Goal: Task Accomplishment & Management: Manage account settings

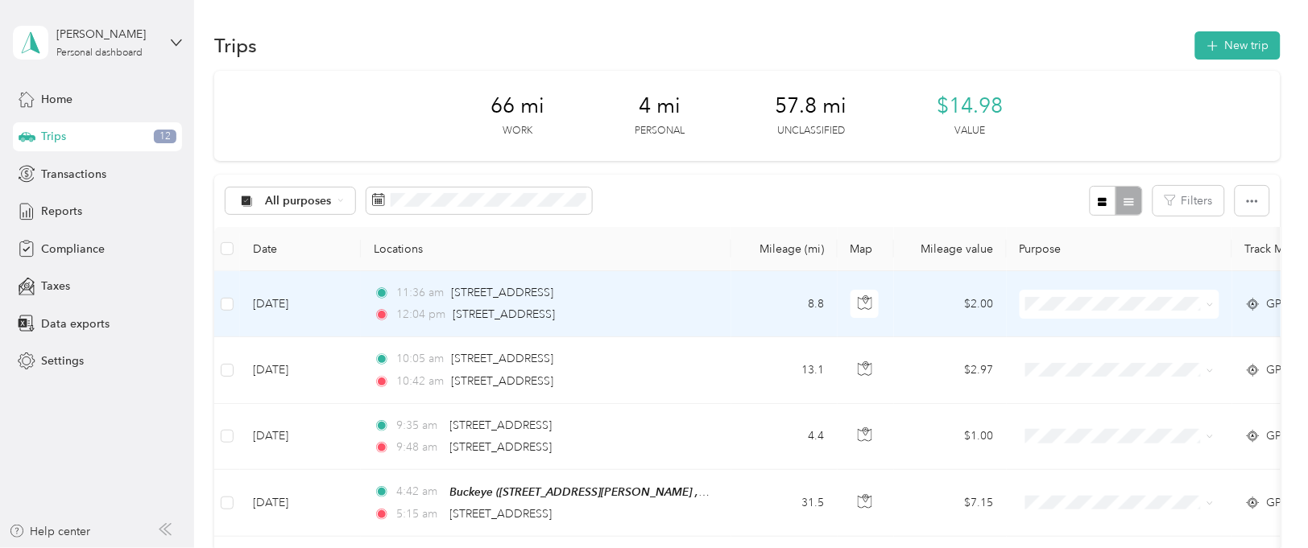
scroll to position [121, 0]
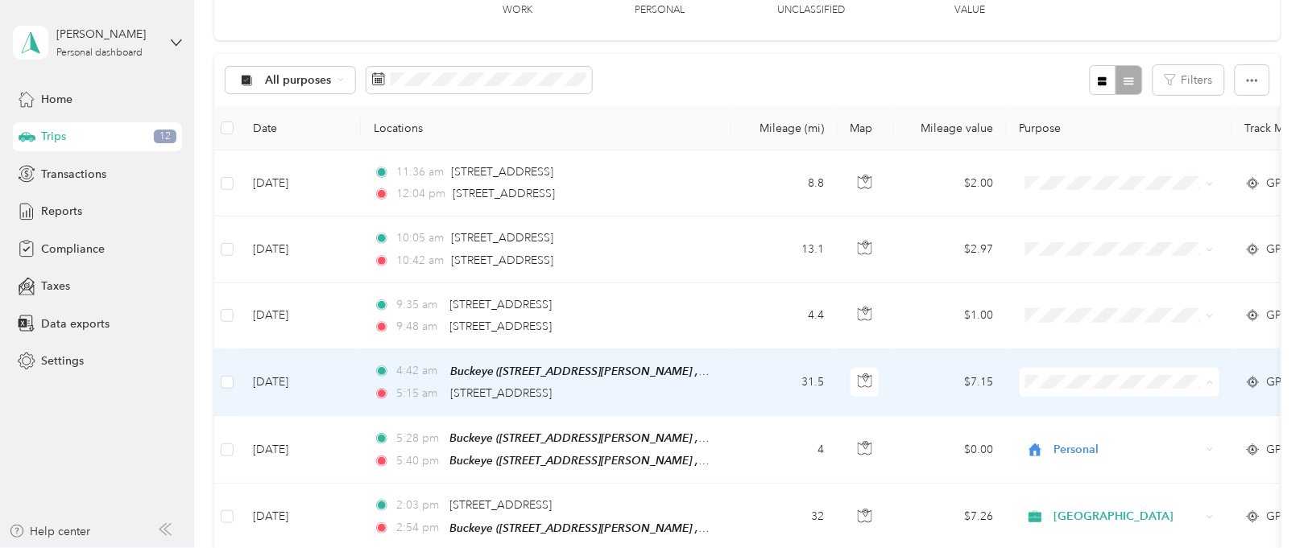
click at [1060, 412] on span "[GEOGRAPHIC_DATA]" at bounding box center [1133, 412] width 149 height 17
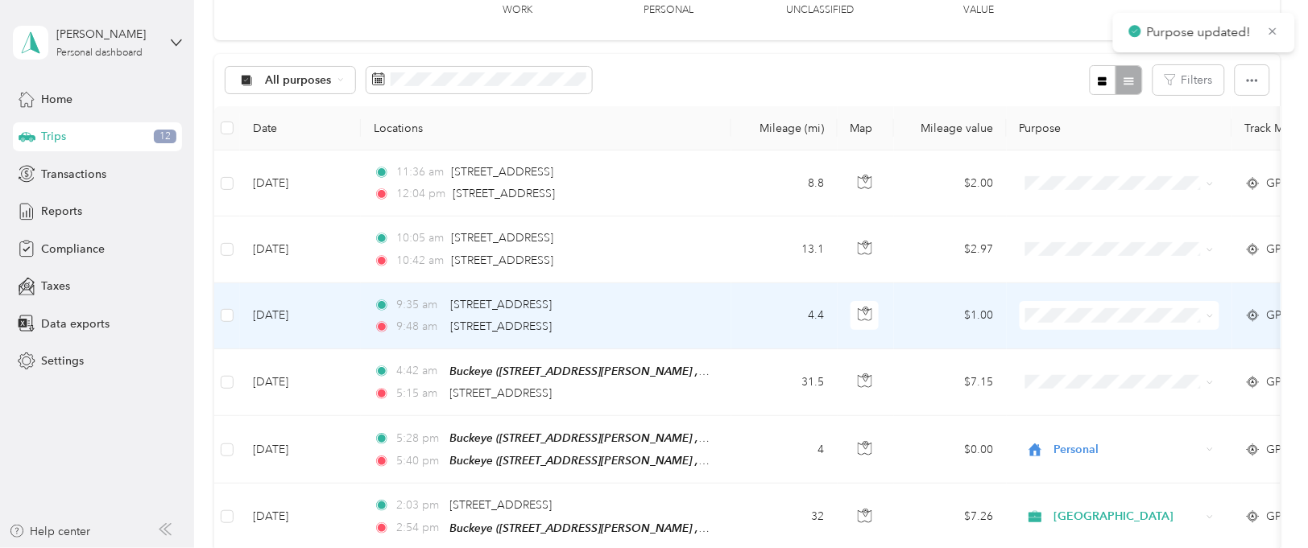
click at [1061, 345] on span "[GEOGRAPHIC_DATA]" at bounding box center [1133, 341] width 149 height 17
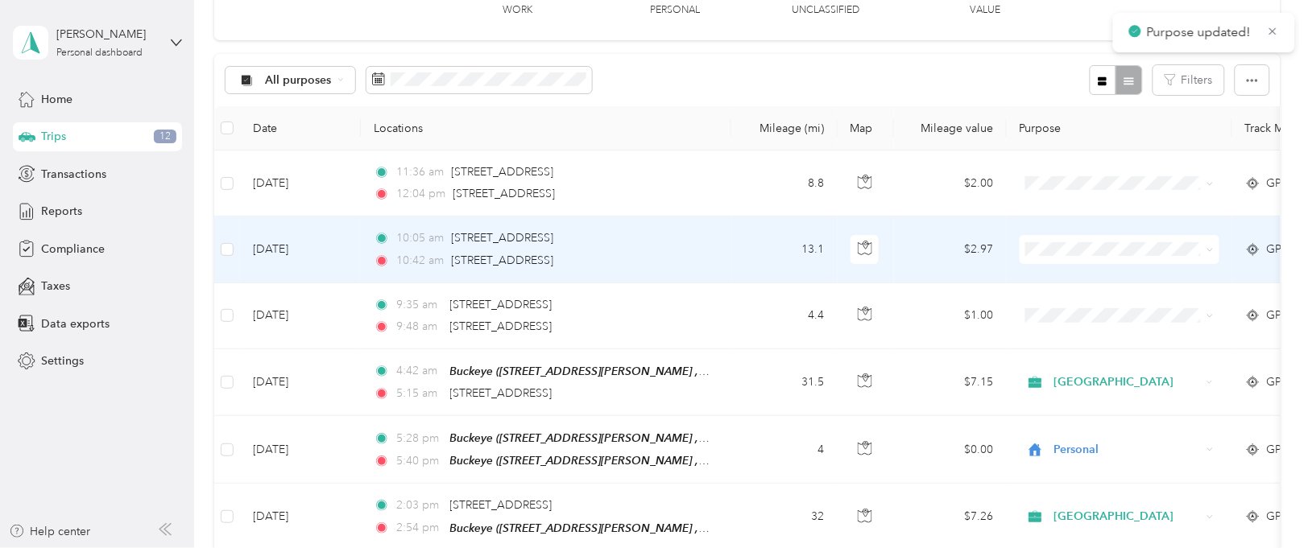
click at [1064, 279] on span "[GEOGRAPHIC_DATA]" at bounding box center [1133, 277] width 149 height 17
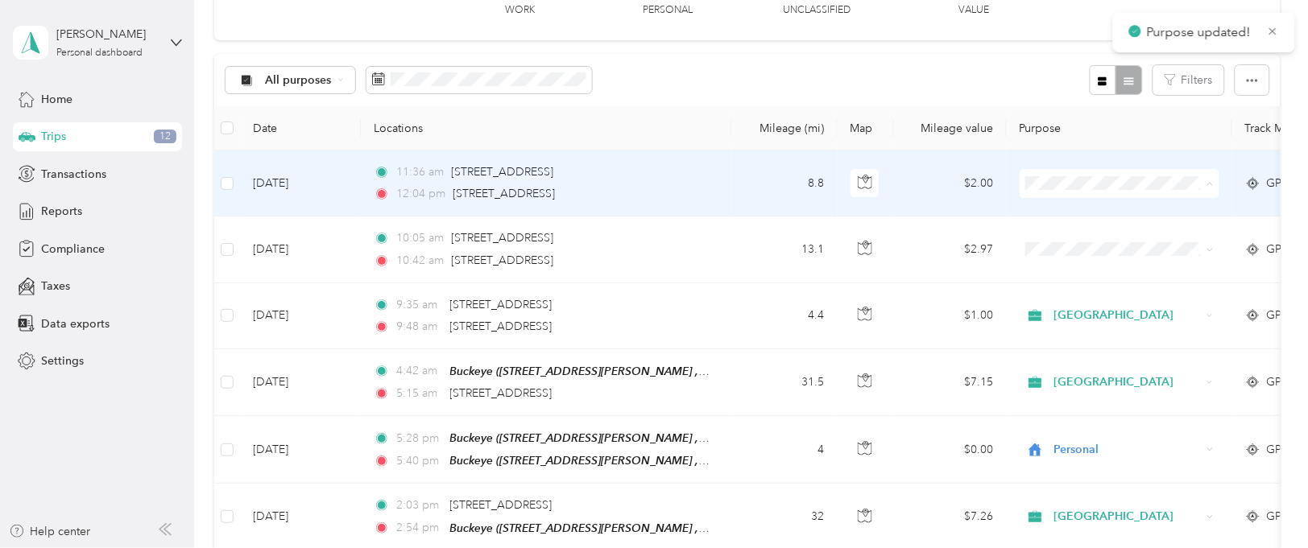
click at [1071, 211] on span "[GEOGRAPHIC_DATA]" at bounding box center [1133, 213] width 149 height 17
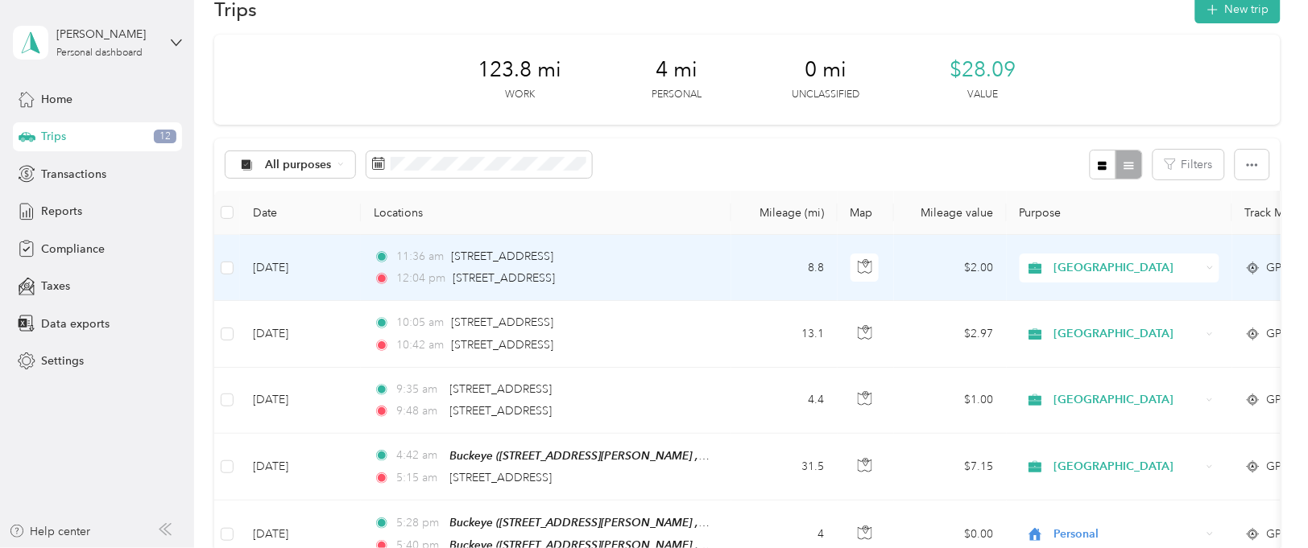
scroll to position [0, 0]
